Goal: Check status: Check status

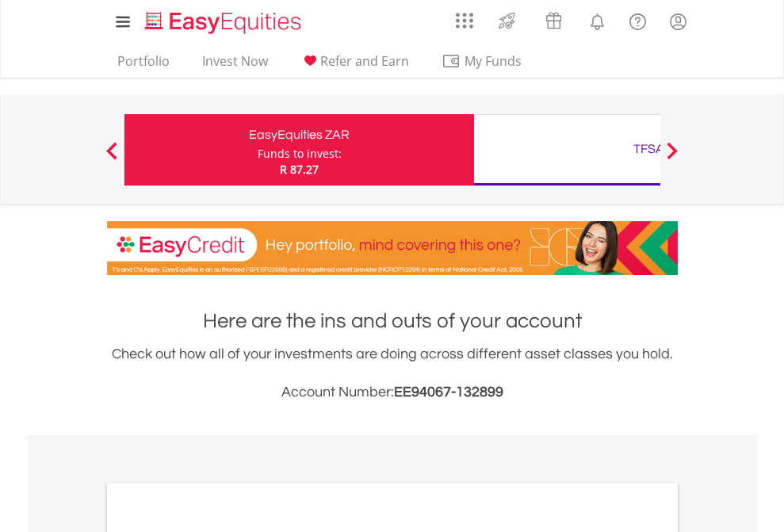
click at [258, 150] on div "Funds to invest:" at bounding box center [300, 154] width 84 height 16
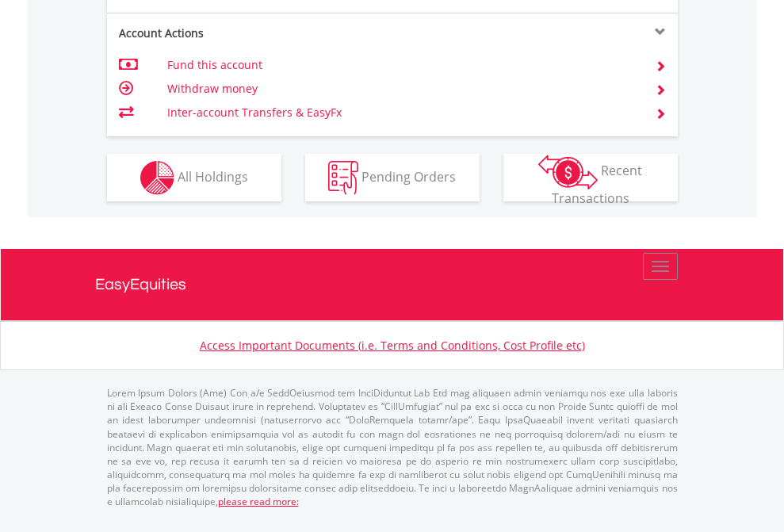
scroll to position [1615, 0]
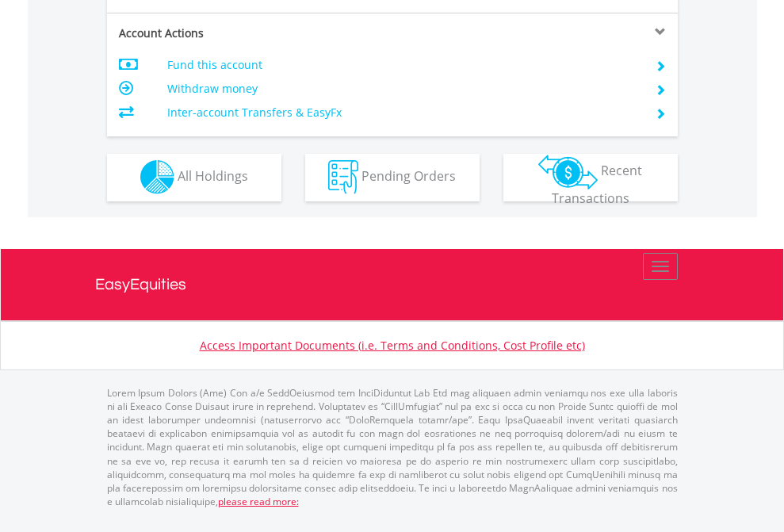
scroll to position [1482, 0]
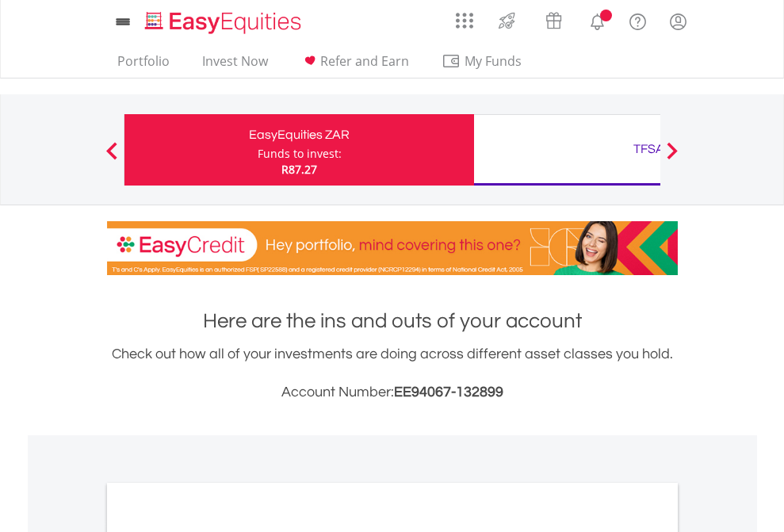
scroll to position [953, 0]
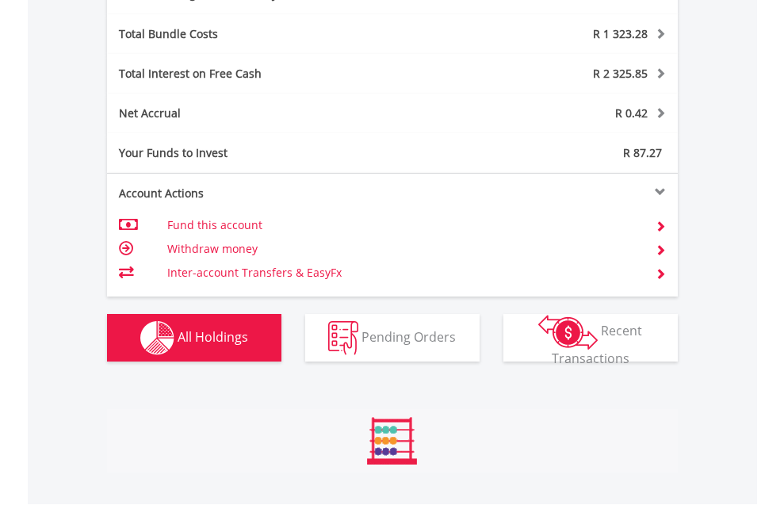
scroll to position [1890, 0]
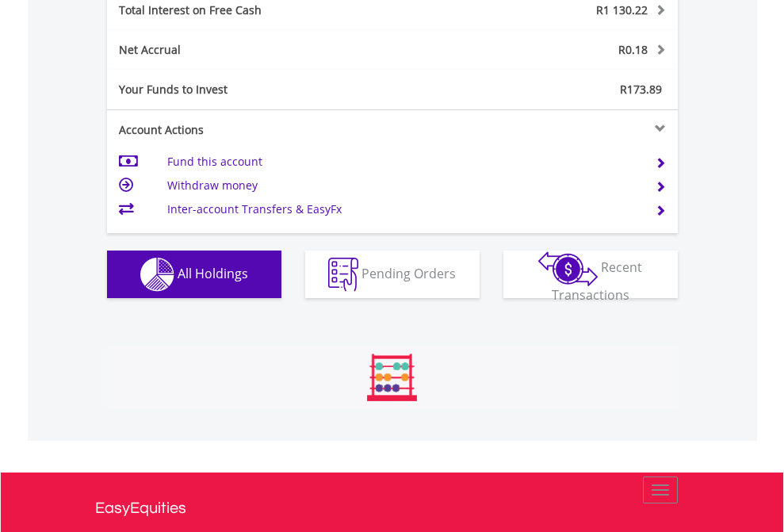
scroll to position [152, 249]
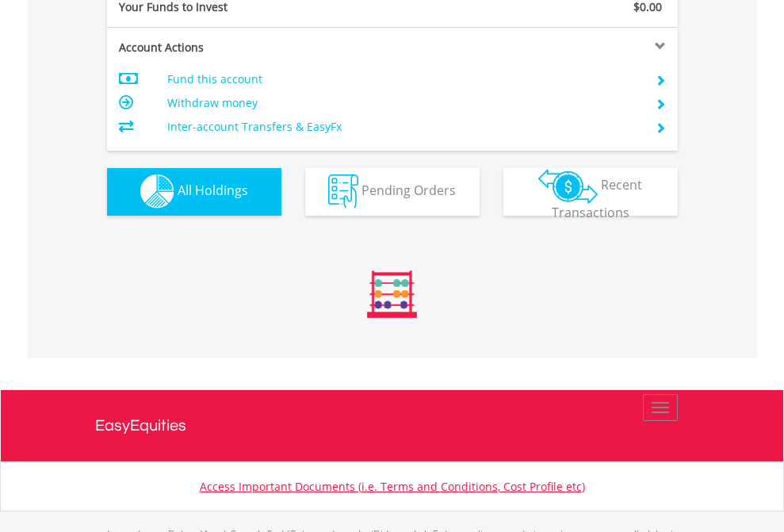
scroll to position [1570, 0]
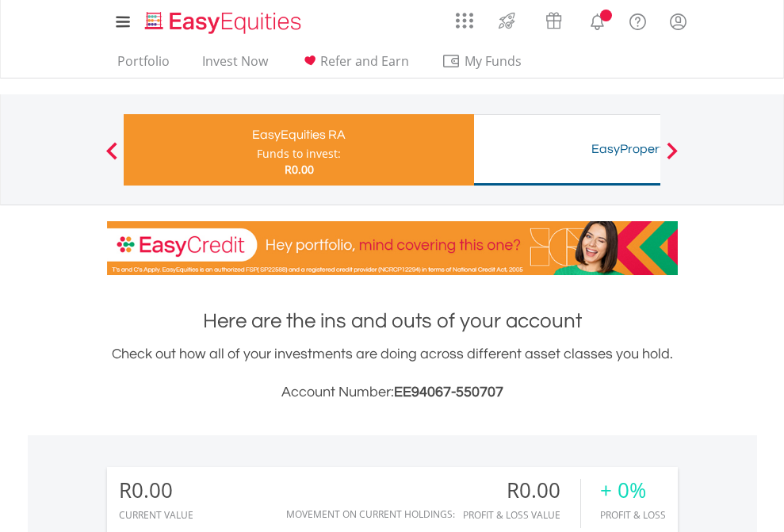
scroll to position [152, 249]
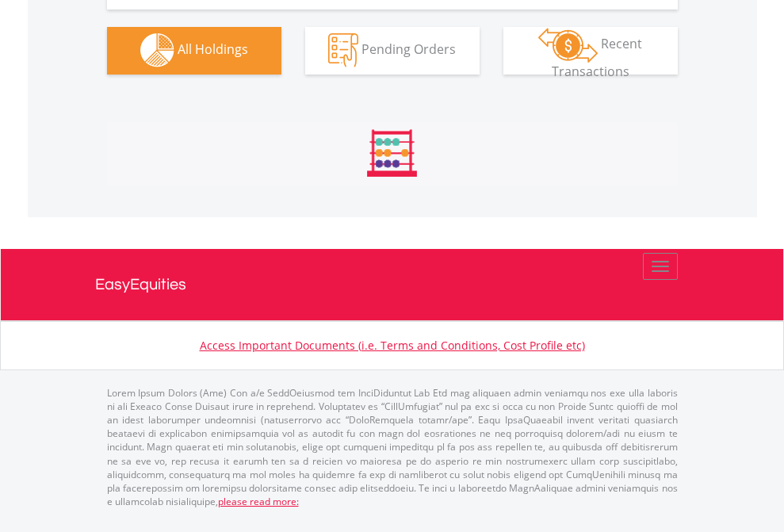
scroll to position [1570, 0]
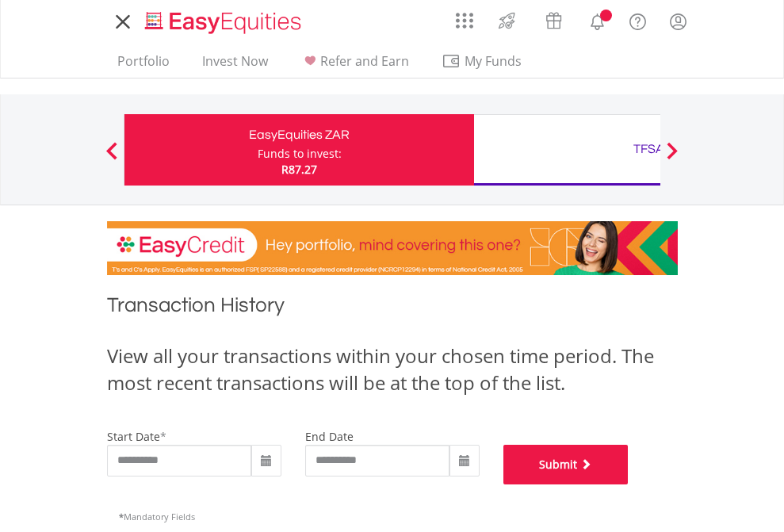
click at [629, 484] on button "Submit" at bounding box center [565, 465] width 125 height 40
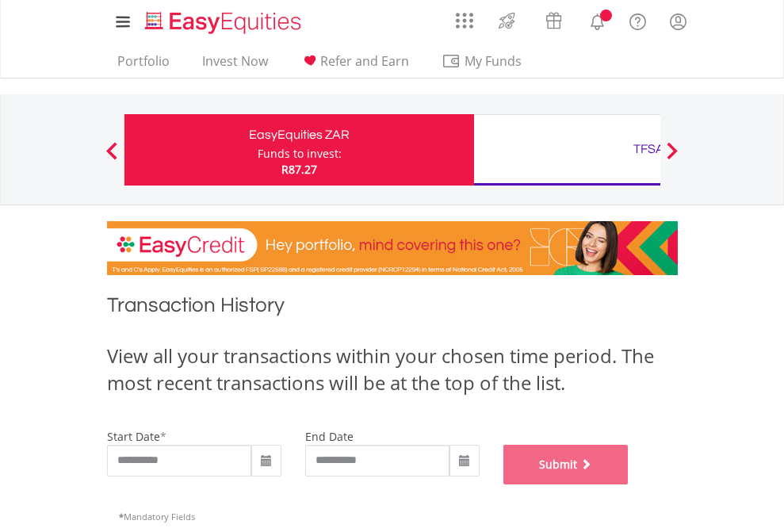
scroll to position [643, 0]
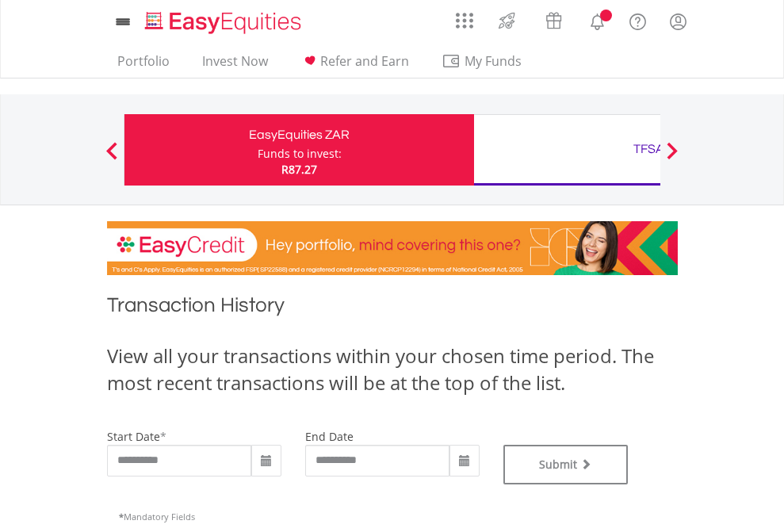
click at [567, 150] on div "TFSA" at bounding box center [649, 149] width 331 height 22
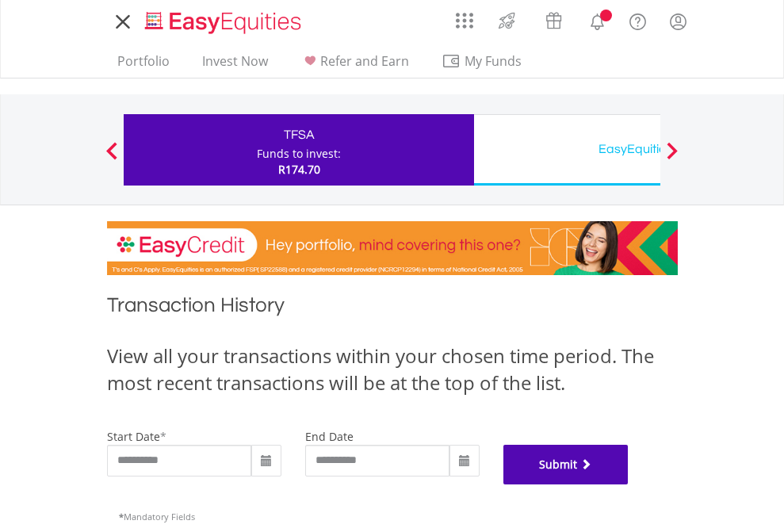
click at [629, 484] on button "Submit" at bounding box center [565, 465] width 125 height 40
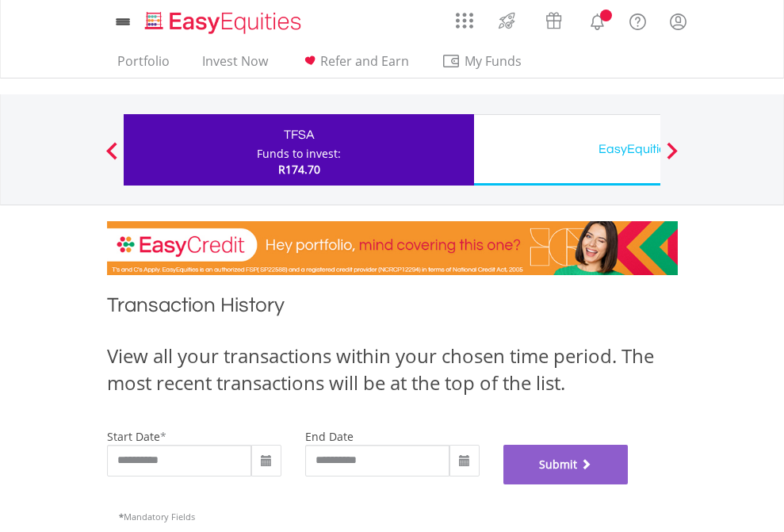
scroll to position [643, 0]
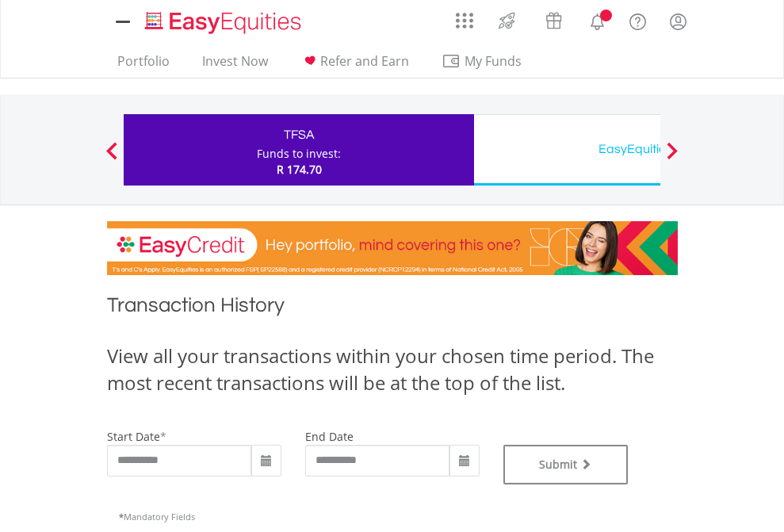
click at [567, 150] on div "EasyEquities USD" at bounding box center [649, 149] width 331 height 22
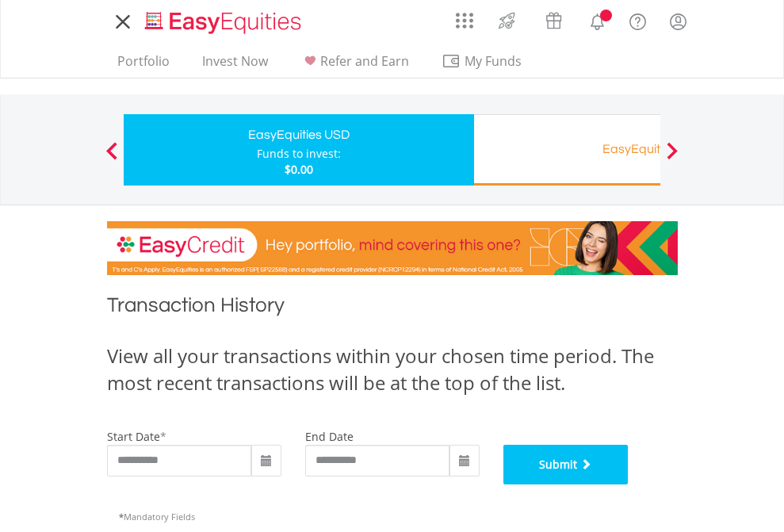
click at [629, 484] on button "Submit" at bounding box center [565, 465] width 125 height 40
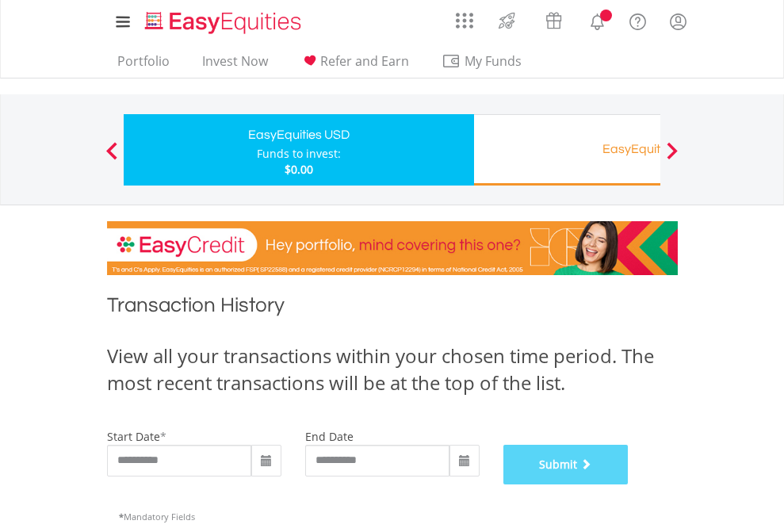
scroll to position [643, 0]
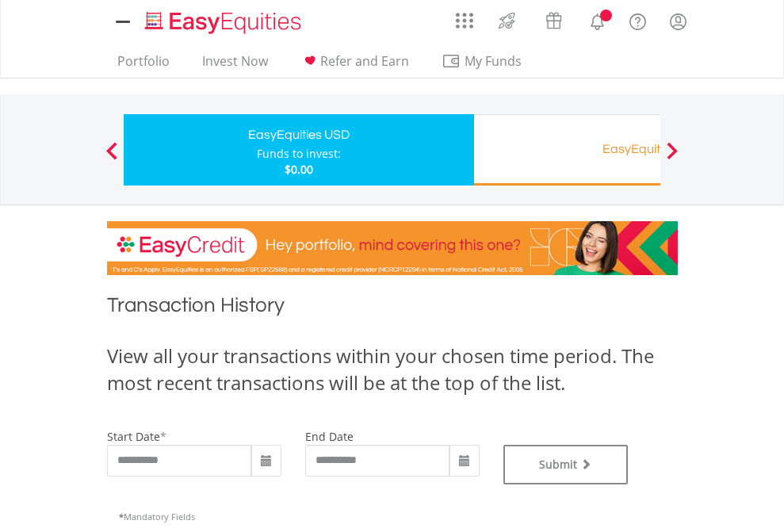
click at [567, 150] on div "EasyEquities RA" at bounding box center [649, 149] width 331 height 22
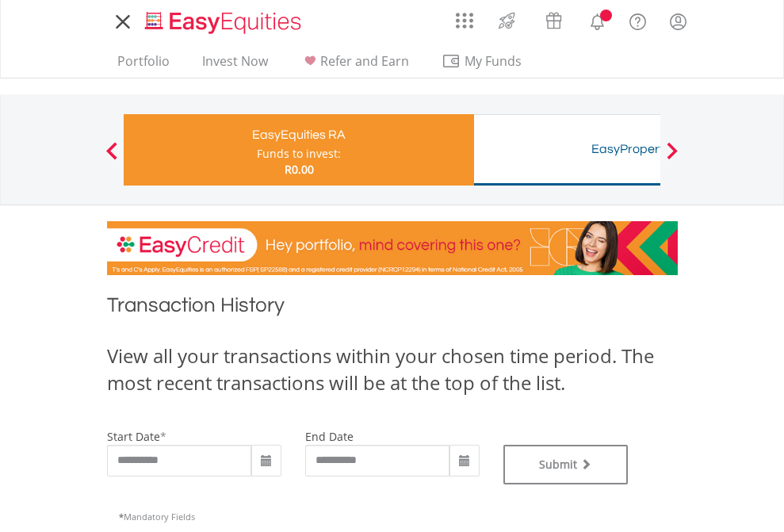
type input "**********"
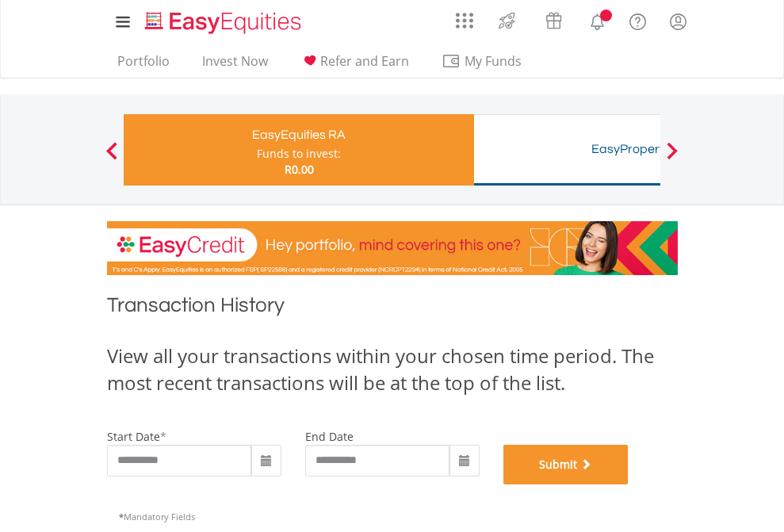
click at [629, 484] on button "Submit" at bounding box center [565, 465] width 125 height 40
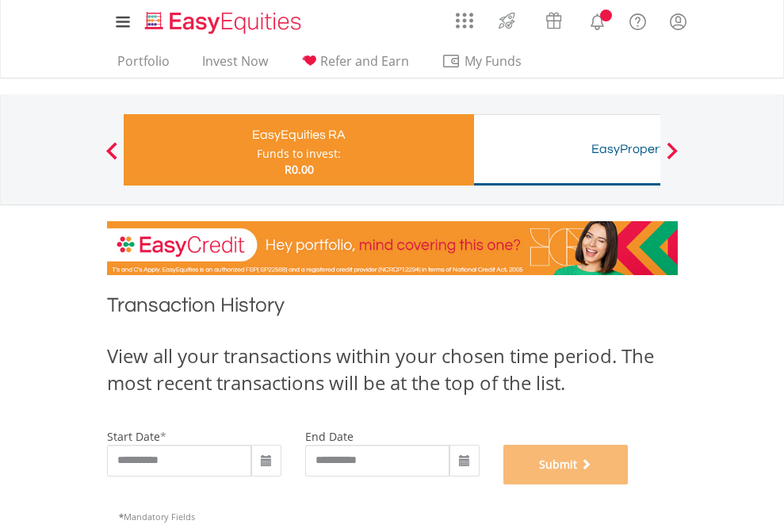
scroll to position [643, 0]
